Goal: Navigation & Orientation: Find specific page/section

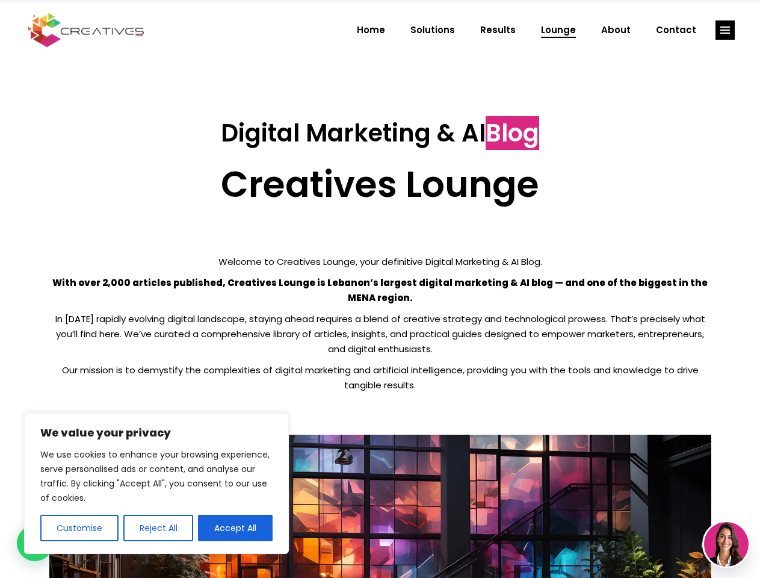
click at [380, 289] on p "With over 2,000 articles published, Creatives Lounge is Lebanon’s largest digit…" at bounding box center [380, 290] width 662 height 30
click at [79, 528] on button "Customise" at bounding box center [79, 528] width 78 height 26
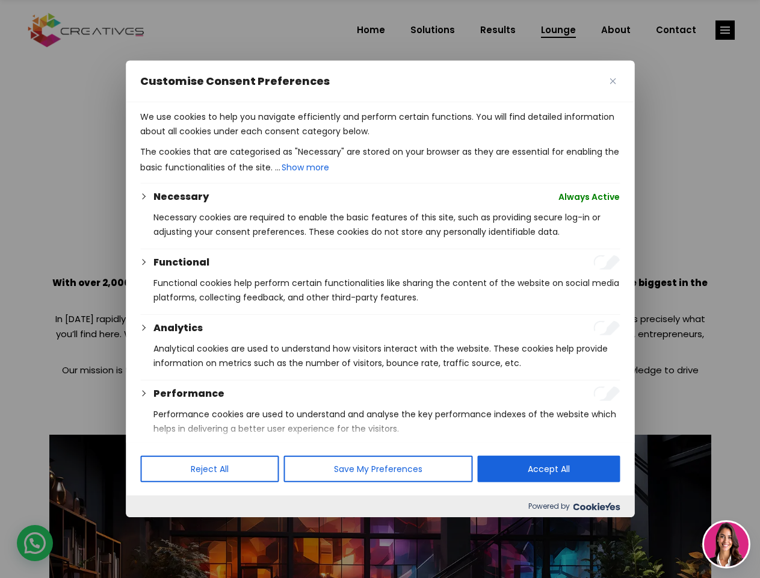
click at [158, 528] on div at bounding box center [380, 289] width 760 height 578
click at [235, 138] on p "We use cookies to help you navigate efficiently and perform certain functions. …" at bounding box center [380, 124] width 480 height 29
click at [725, 30] on div at bounding box center [380, 289] width 760 height 578
click at [727, 544] on img at bounding box center [726, 544] width 45 height 45
